Goal: Find specific page/section: Find specific page/section

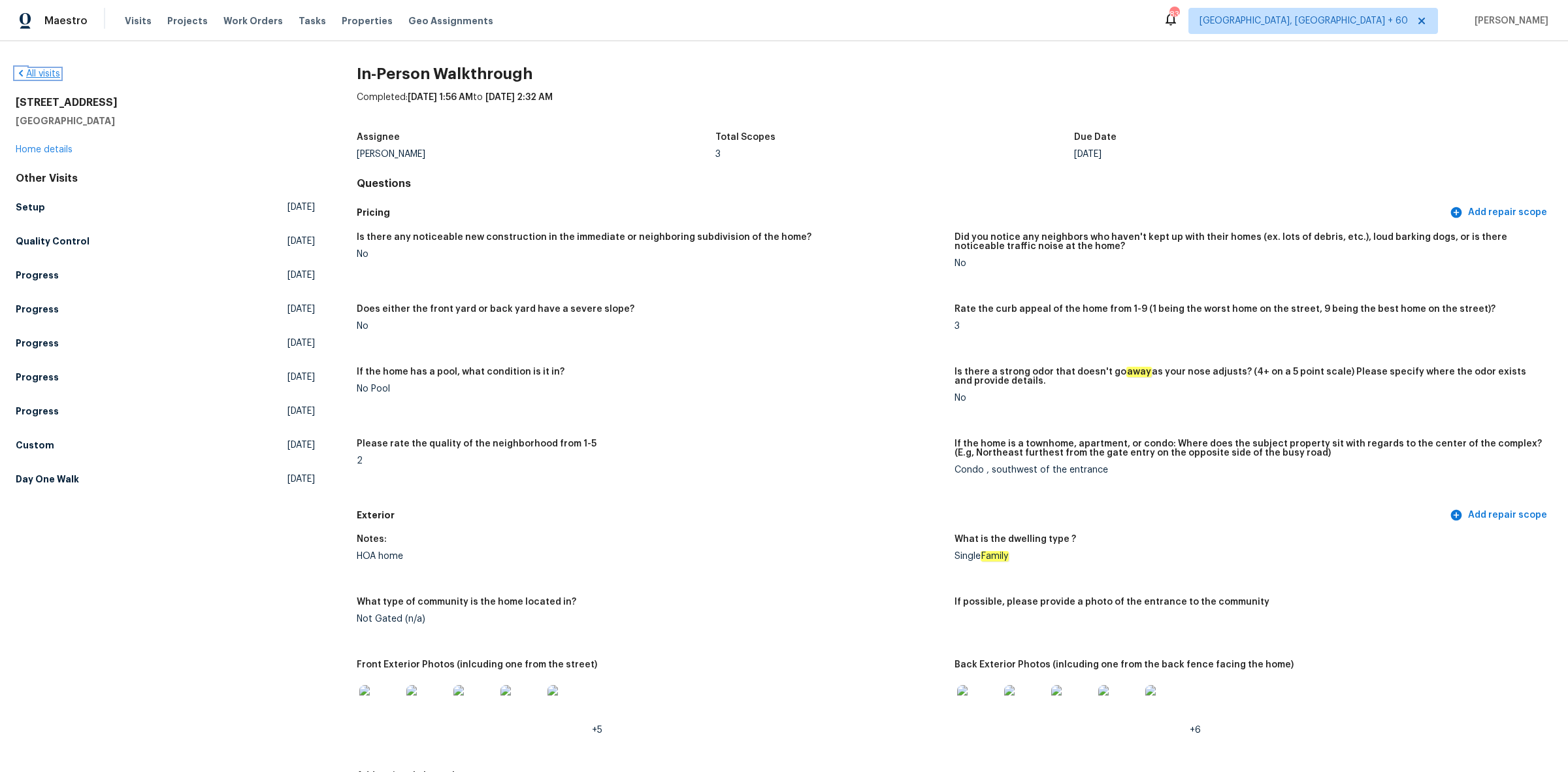
click at [51, 72] on link "All visits" at bounding box center [38, 74] width 45 height 9
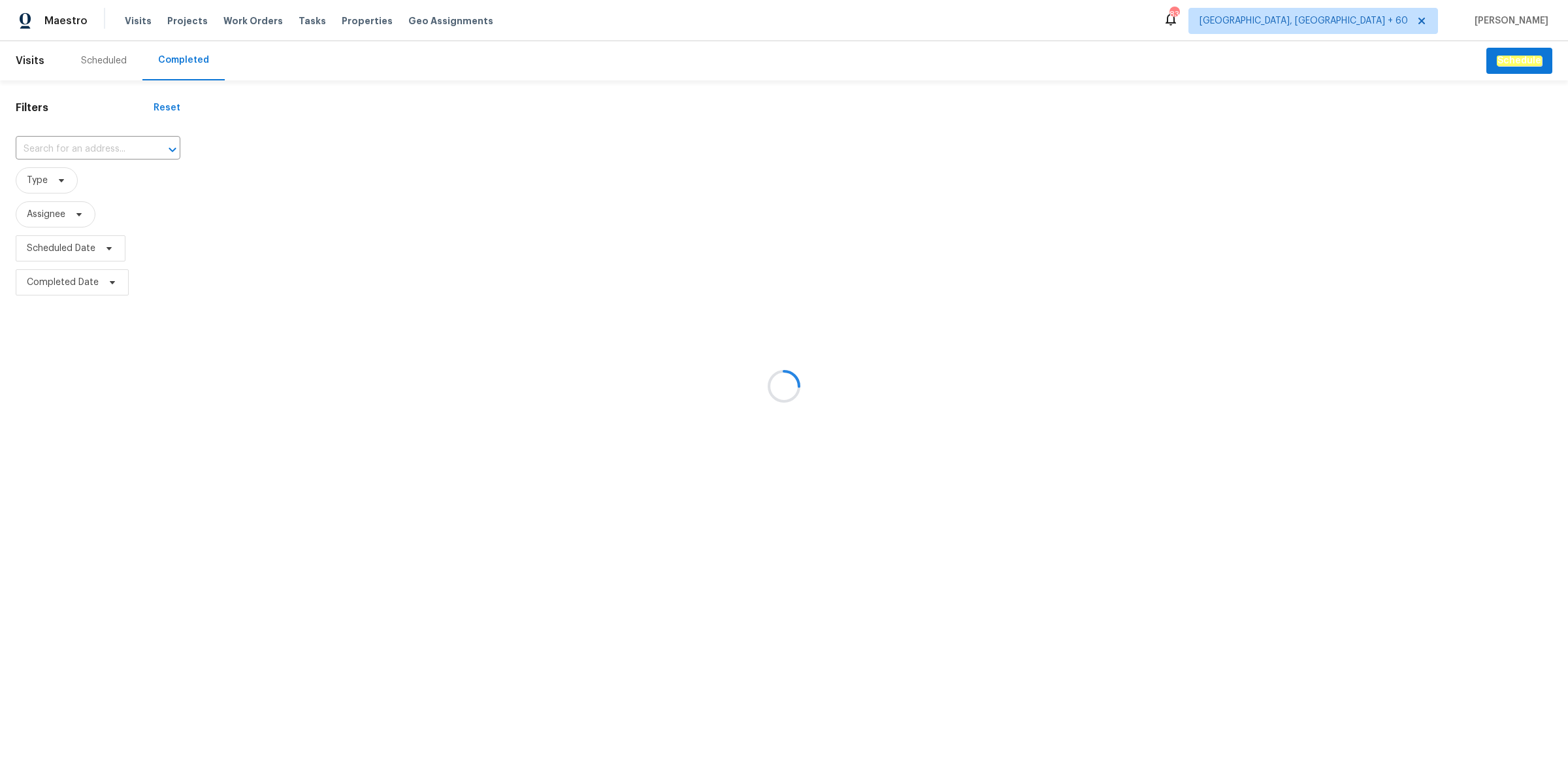
click at [80, 149] on div at bounding box center [784, 386] width 1568 height 772
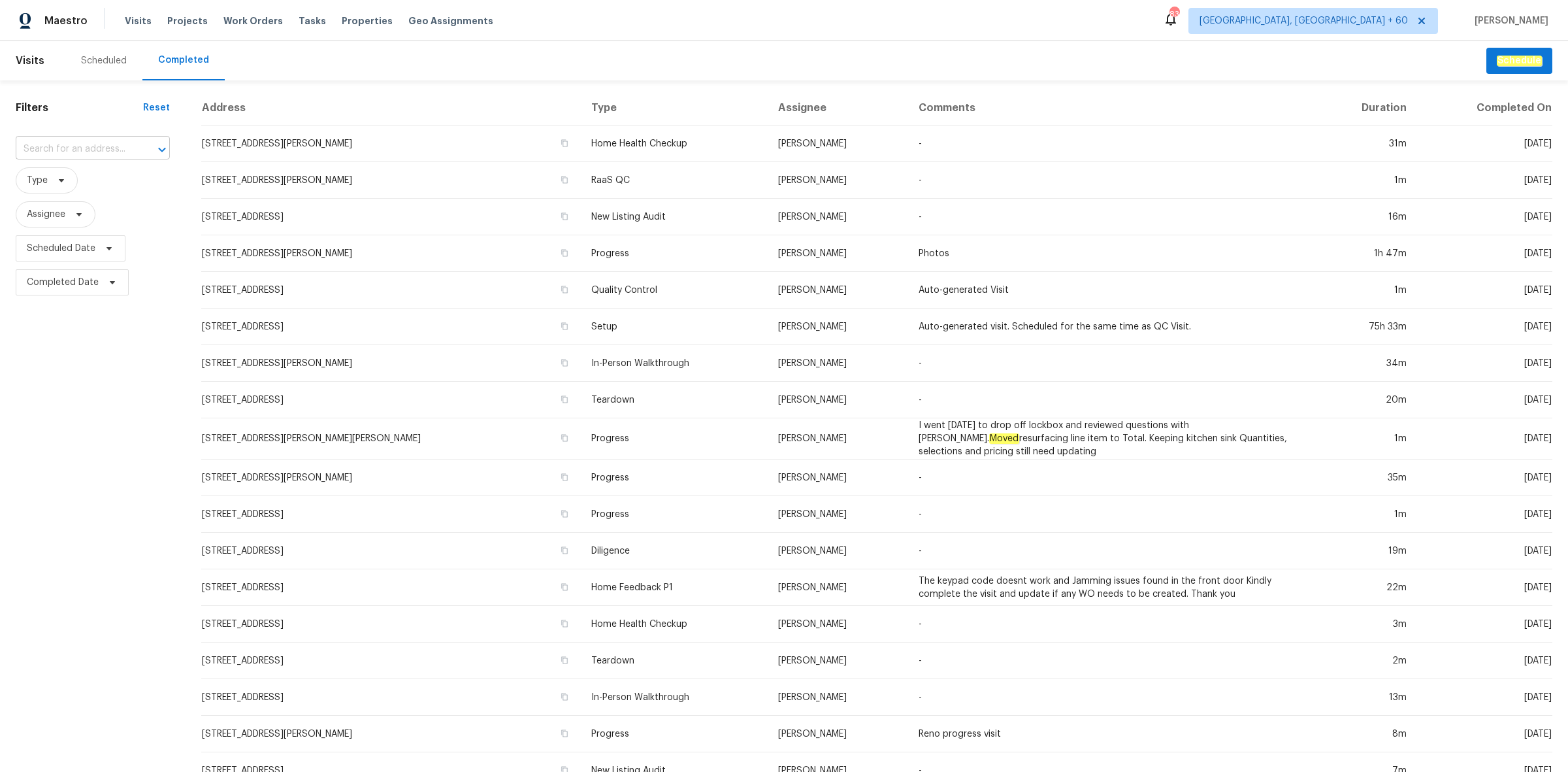
click at [120, 139] on input "text" at bounding box center [75, 149] width 117 height 20
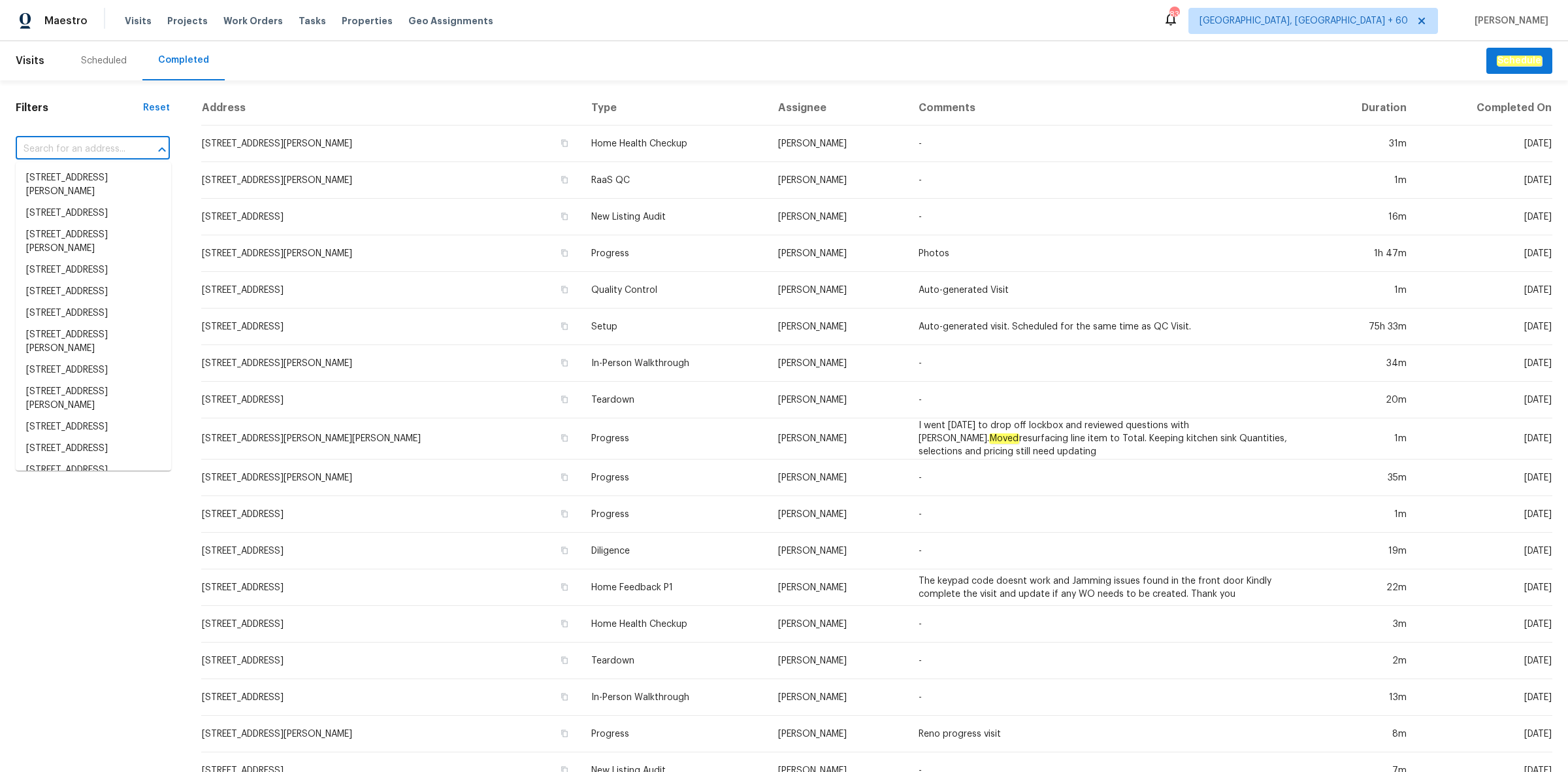
paste input "[STREET_ADDRESS][PERSON_NAME]"
type input "[STREET_ADDRESS][PERSON_NAME]"
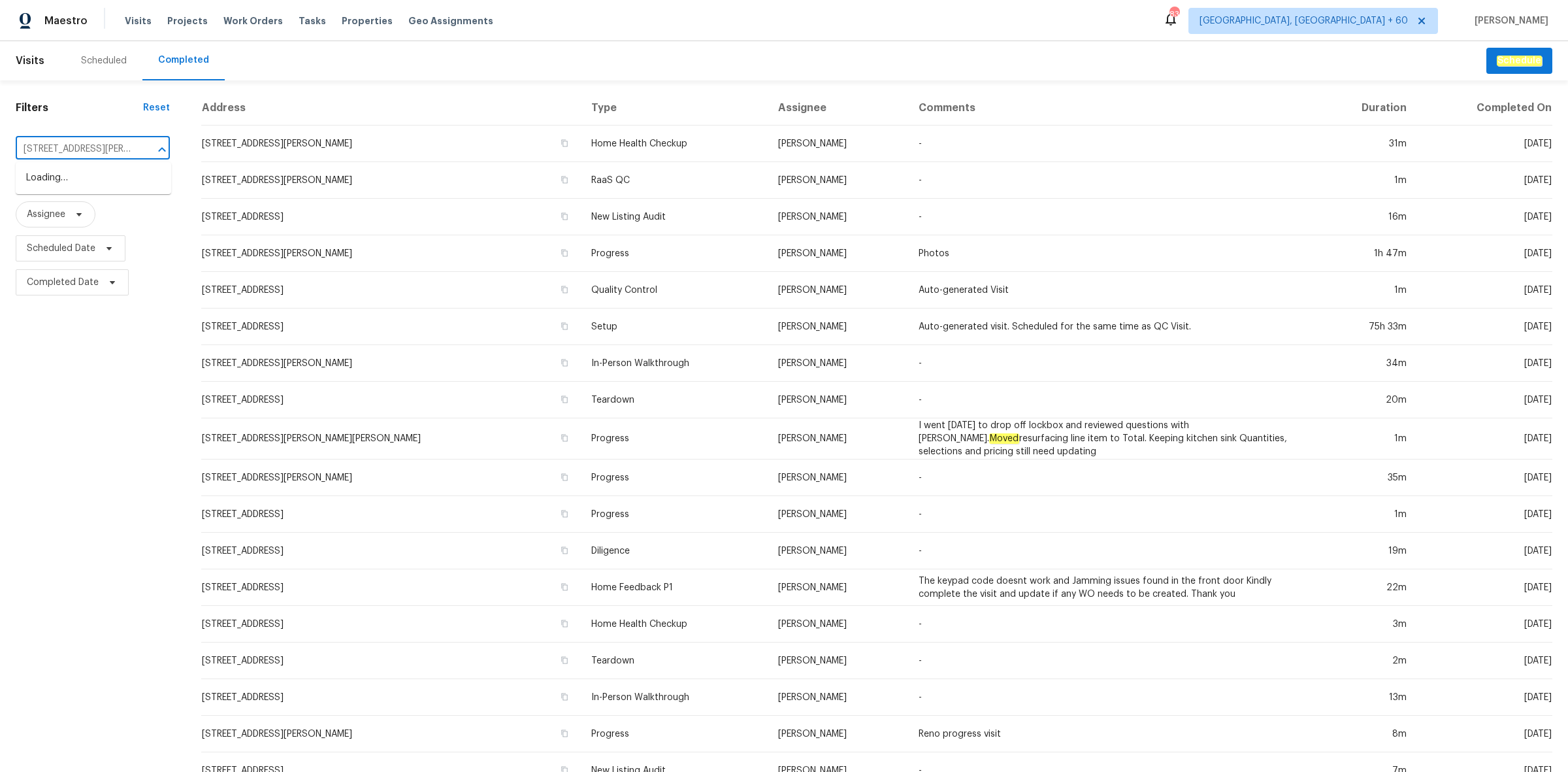
scroll to position [0, 39]
click at [70, 186] on li "[STREET_ADDRESS][PERSON_NAME]" at bounding box center [94, 184] width 155 height 35
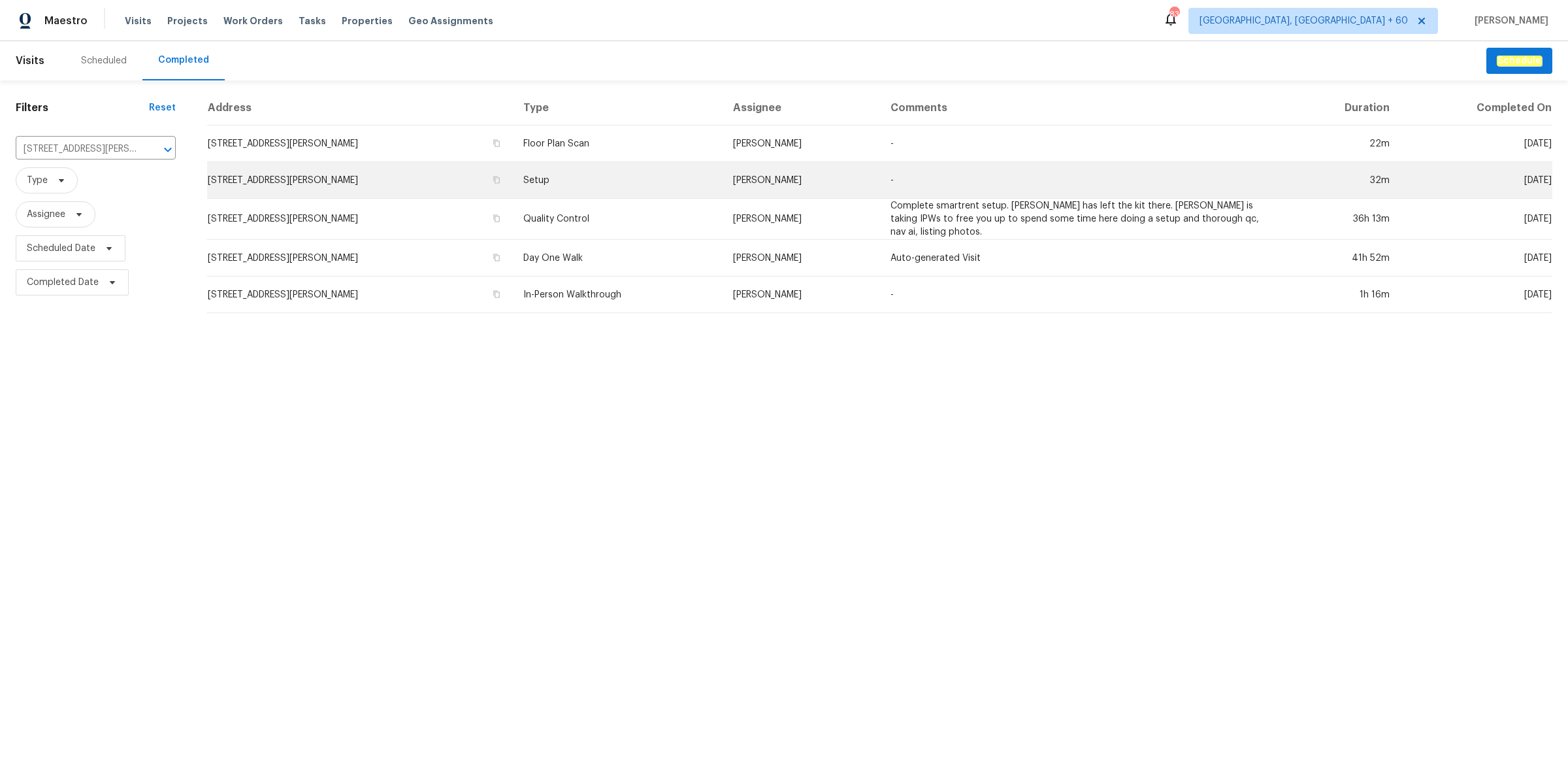
click at [493, 183] on td "[STREET_ADDRESS][PERSON_NAME]" at bounding box center [359, 180] width 305 height 37
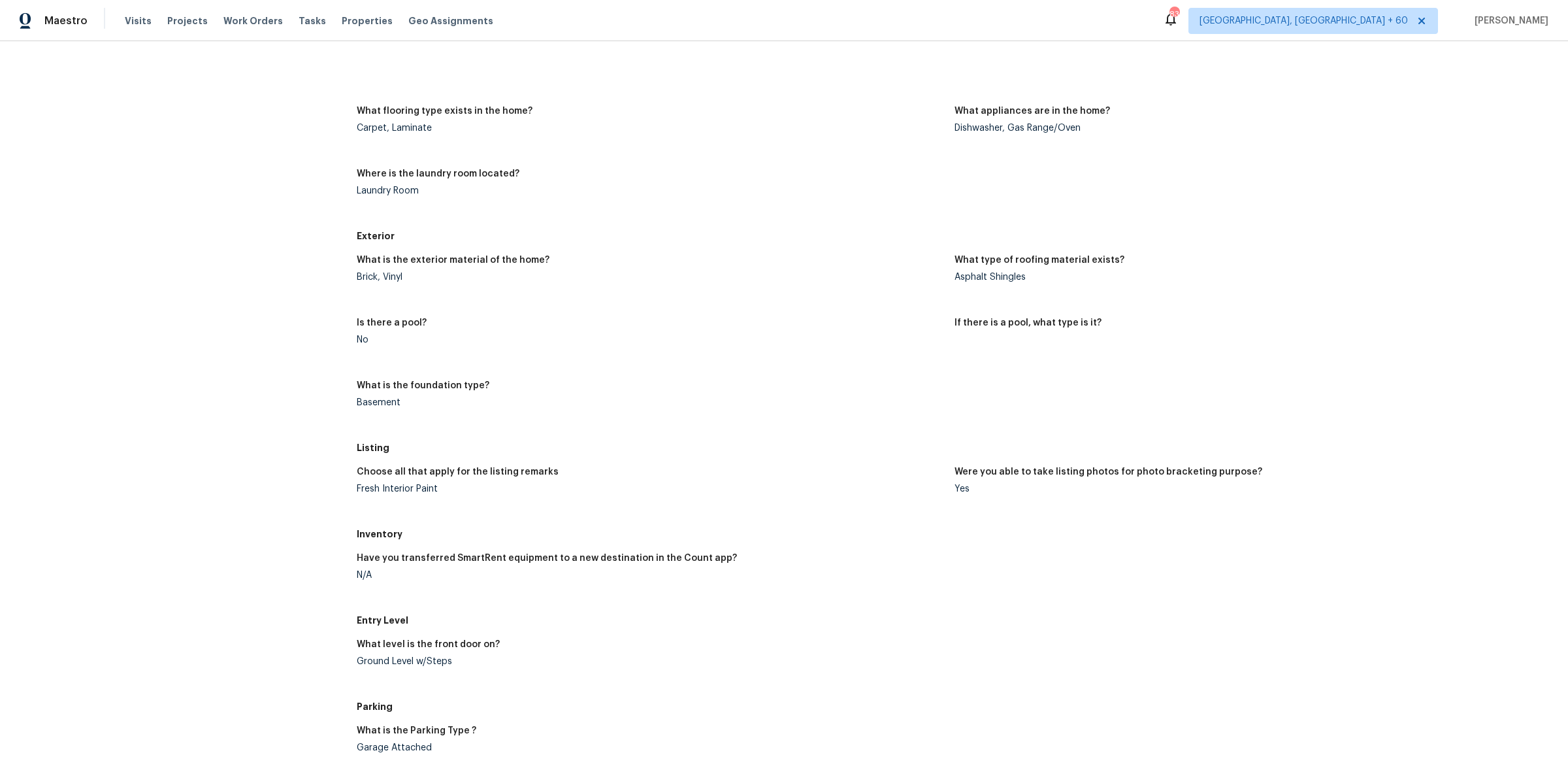
scroll to position [654, 0]
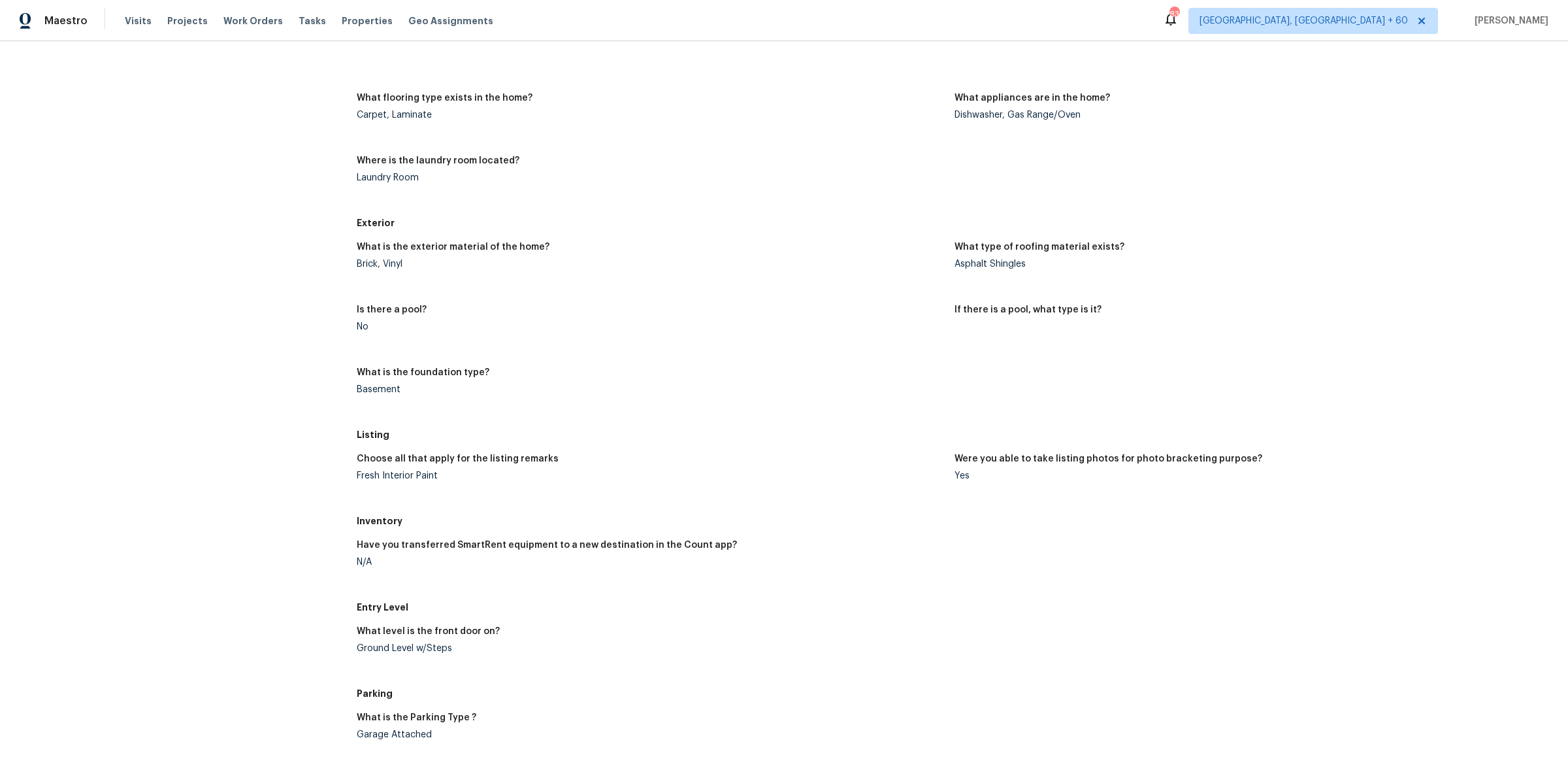
click at [716, 463] on div "Choose all that apply for the listing remarks" at bounding box center [651, 462] width 587 height 17
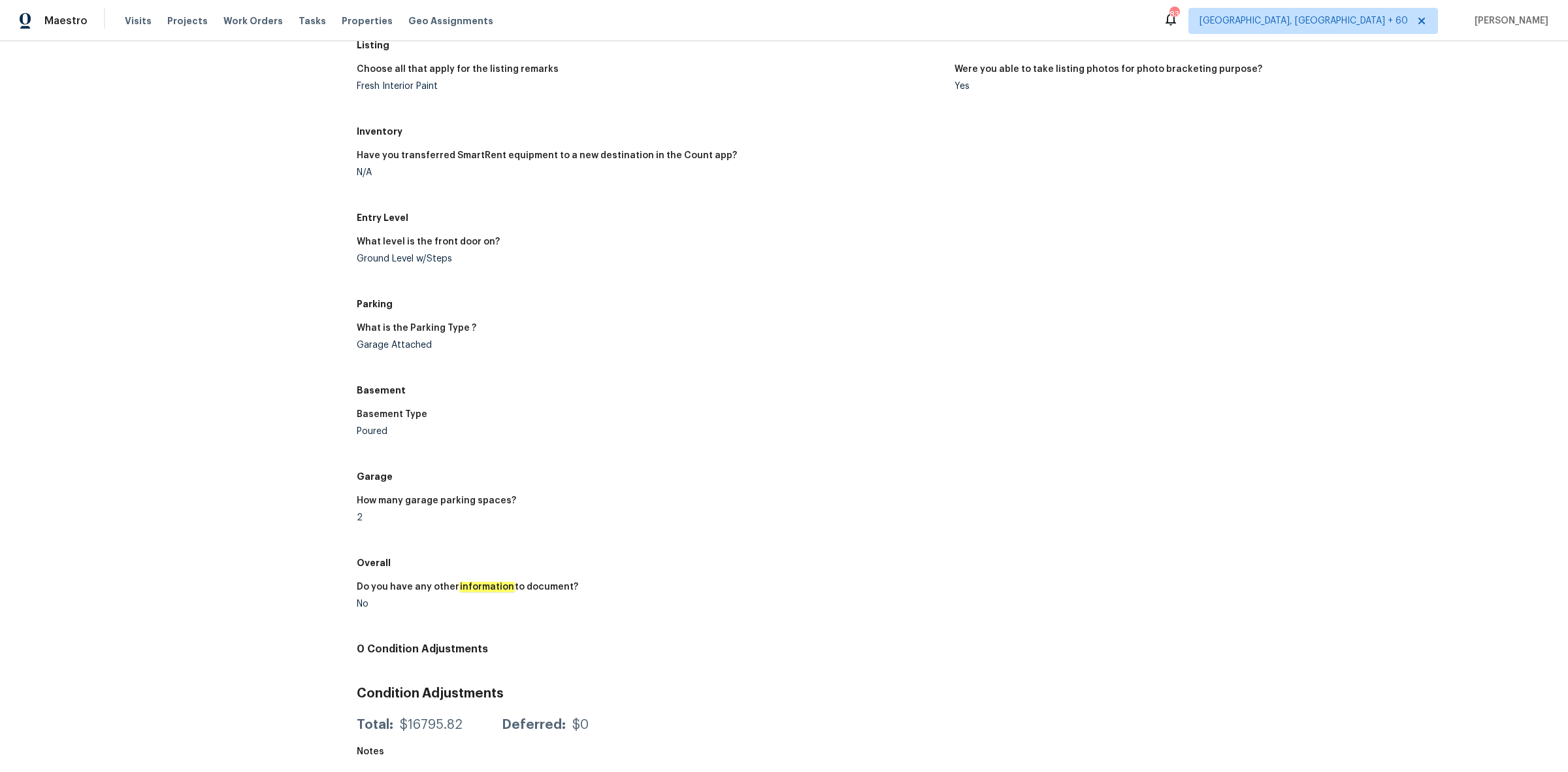
scroll to position [1054, 0]
